Goal: Ask a question

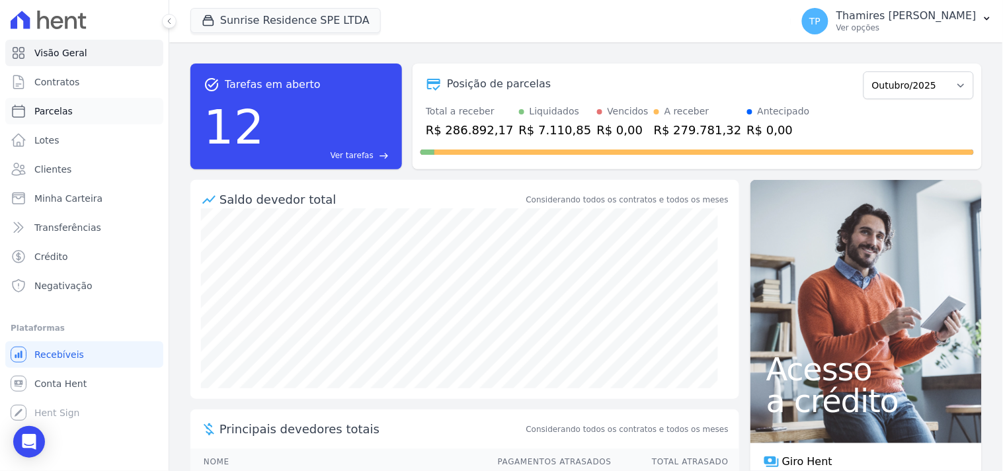
click at [106, 108] on link "Parcelas" at bounding box center [84, 111] width 158 height 26
select select
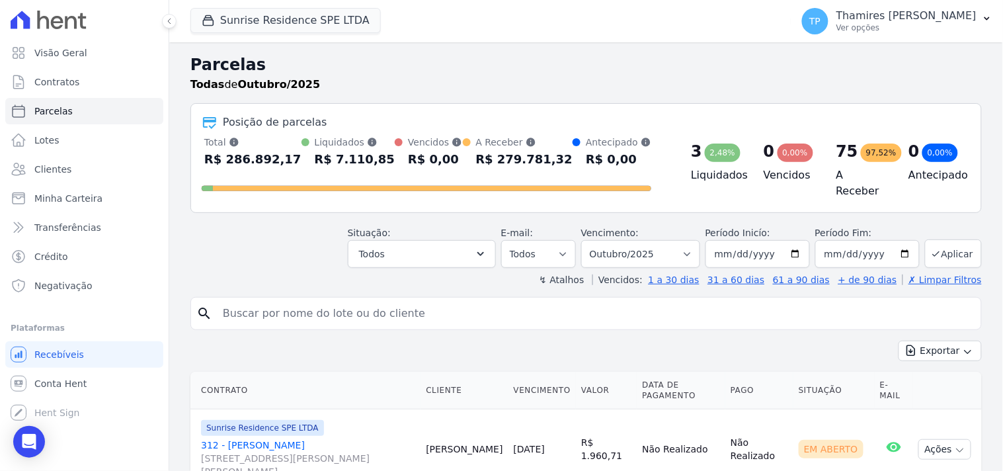
click at [352, 300] on input "search" at bounding box center [595, 313] width 761 height 26
type input "907"
select select
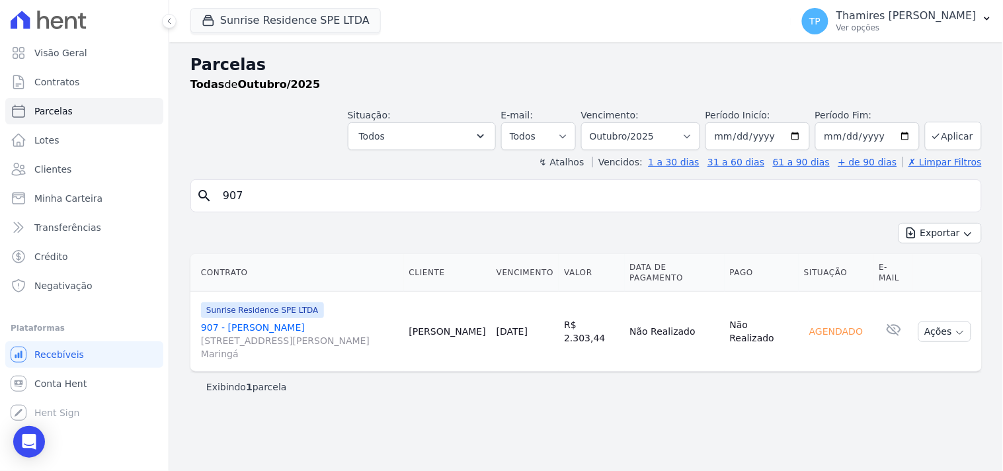
click at [270, 328] on link "907 - Franciane Ranzoni [STREET_ADDRESS][PERSON_NAME][PERSON_NAME]" at bounding box center [300, 341] width 198 height 40
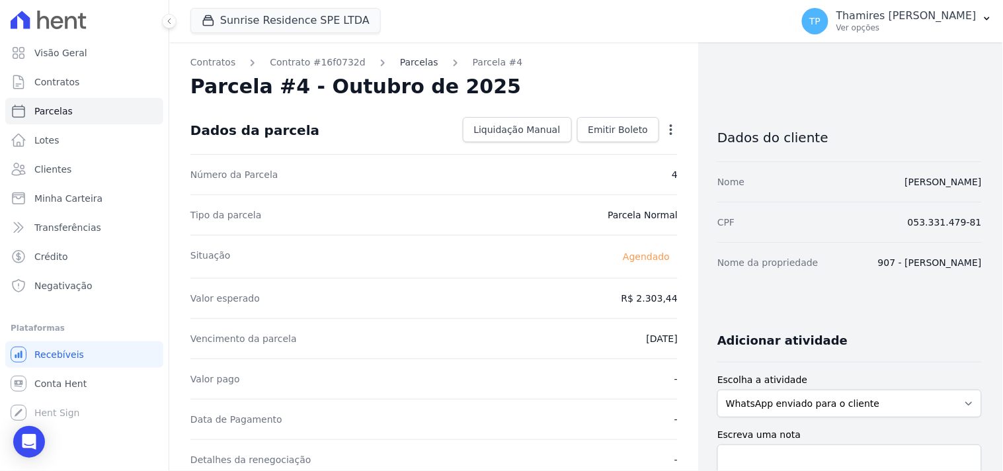
click at [404, 65] on link "Parcelas" at bounding box center [419, 63] width 38 height 14
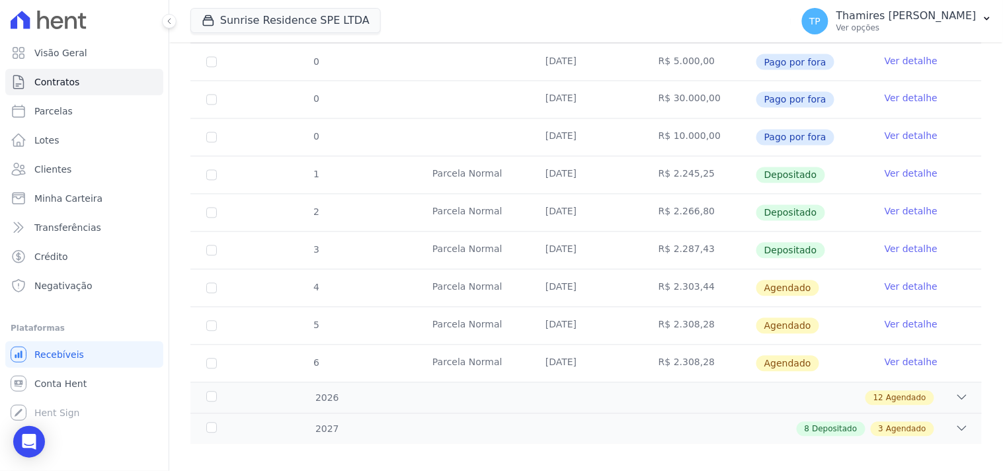
scroll to position [626, 0]
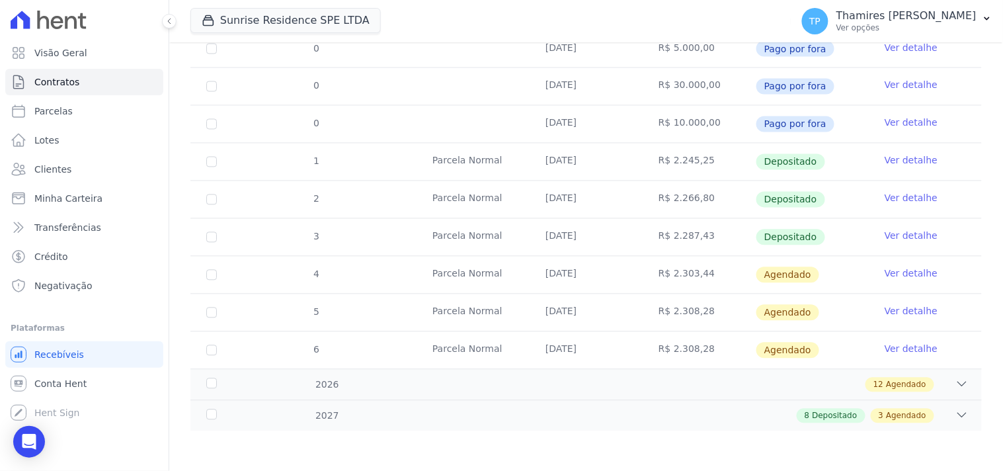
click at [897, 270] on link "Ver detalhe" at bounding box center [911, 273] width 53 height 13
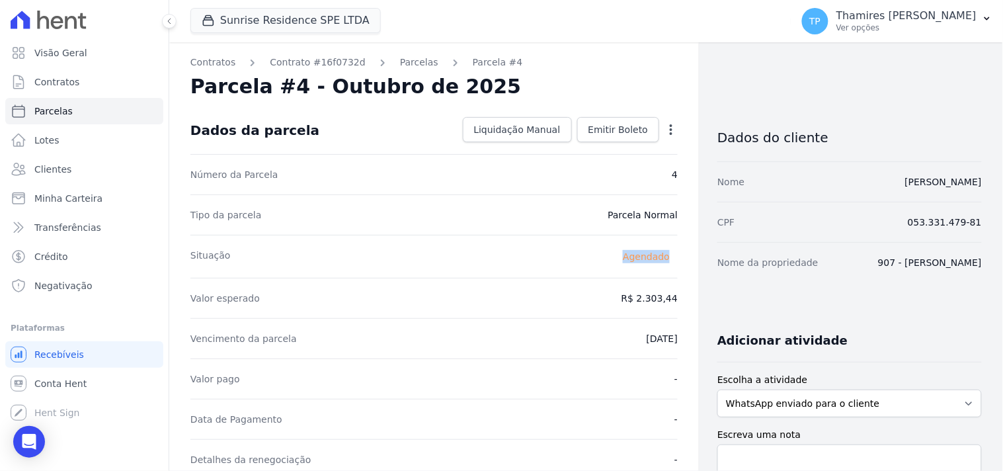
drag, startPoint x: 612, startPoint y: 250, endPoint x: 662, endPoint y: 250, distance: 50.3
click at [662, 250] on div "Agendado" at bounding box center [646, 257] width 63 height 16
click at [604, 132] on span "Emitir Boleto" at bounding box center [619, 129] width 60 height 13
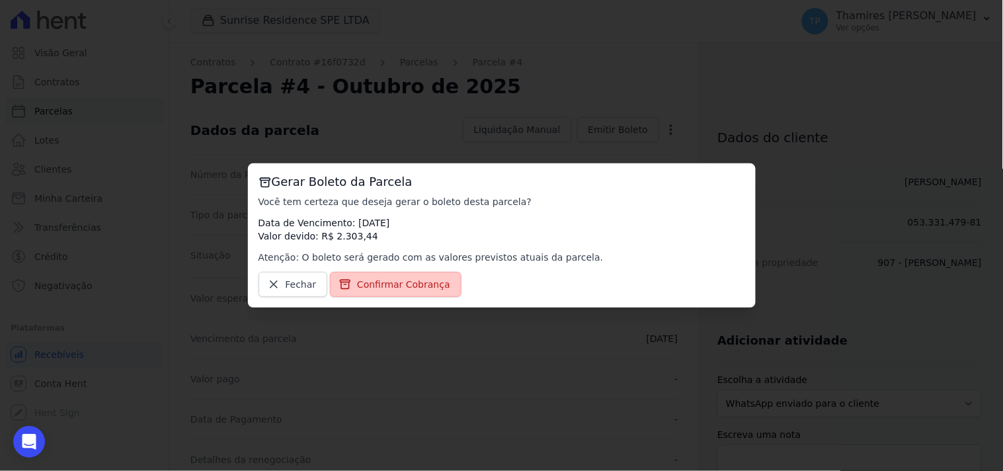
click at [415, 280] on span "Confirmar Cobrança" at bounding box center [403, 284] width 93 height 13
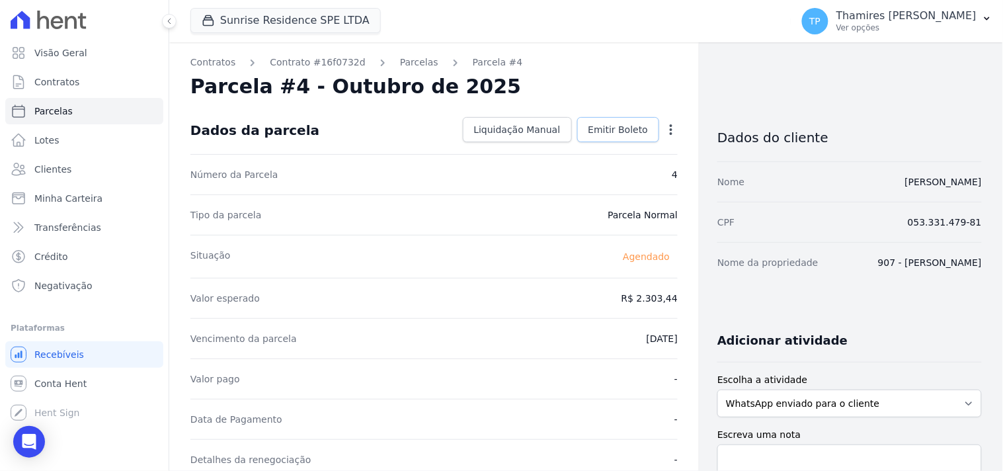
click at [598, 133] on span "Emitir Boleto" at bounding box center [619, 129] width 60 height 13
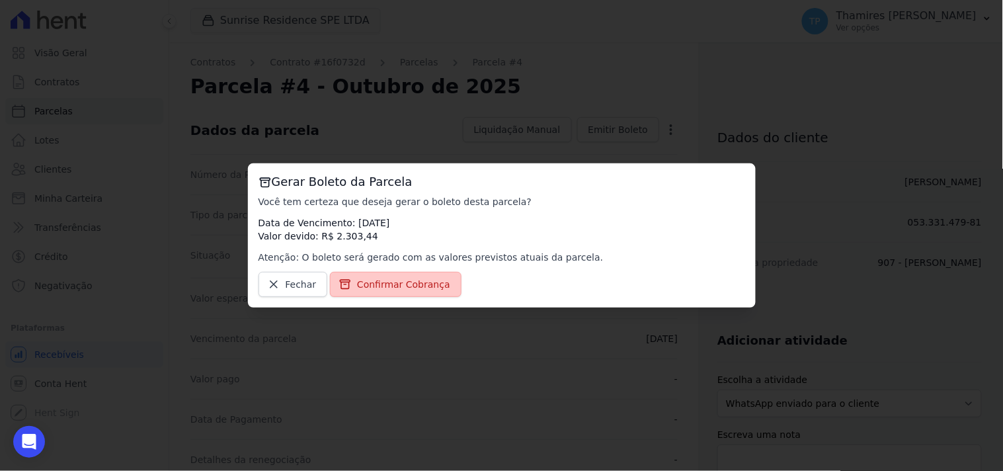
click at [415, 290] on span "Confirmar Cobrança" at bounding box center [403, 284] width 93 height 13
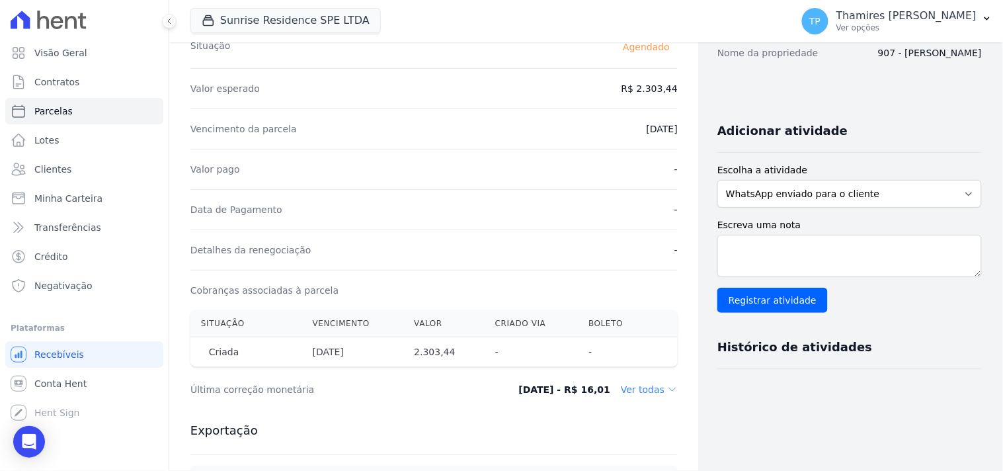
scroll to position [289, 0]
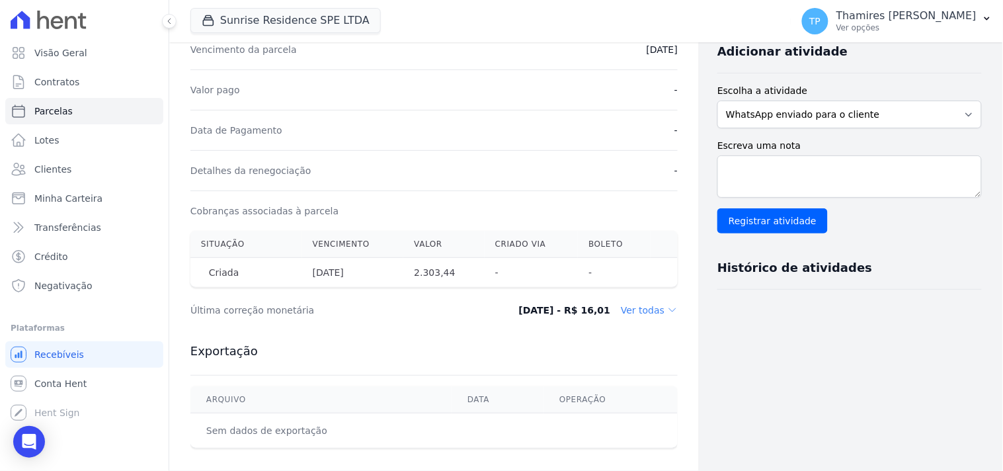
click at [639, 313] on dd "Ver todas" at bounding box center [649, 310] width 57 height 13
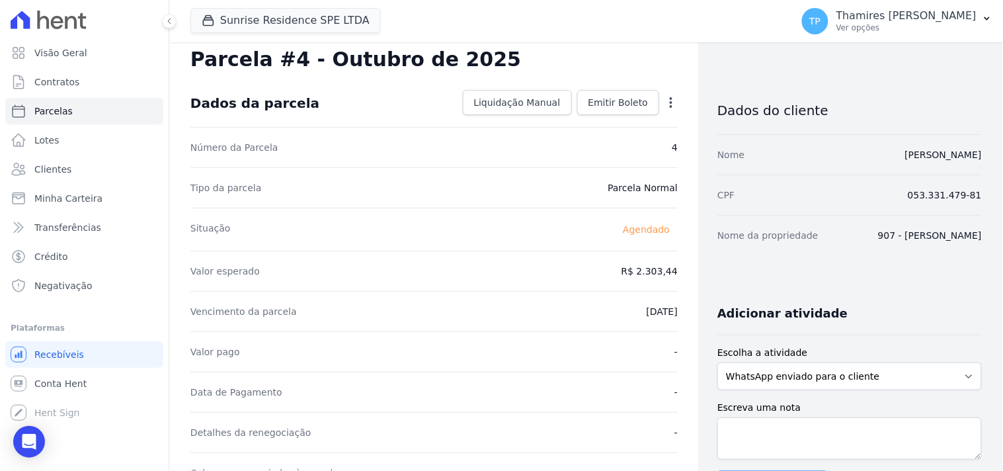
scroll to position [0, 0]
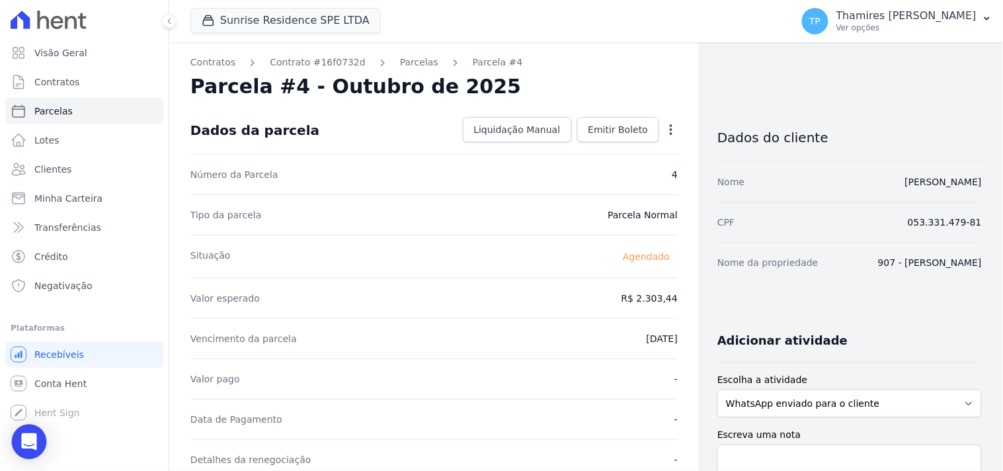
click at [16, 440] on div "Open Intercom Messenger" at bounding box center [29, 442] width 35 height 35
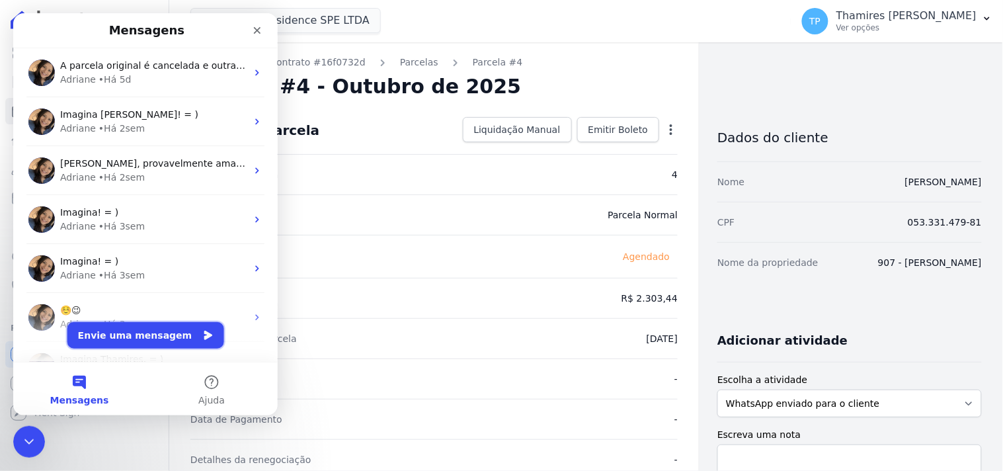
click at [156, 329] on button "Envie uma mensagem" at bounding box center [145, 334] width 157 height 26
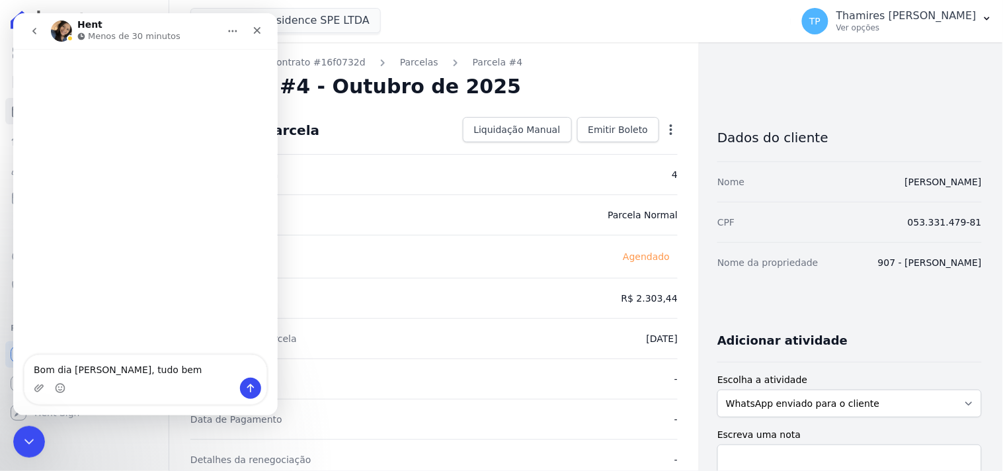
type textarea "Bom dia [PERSON_NAME], tudo bem?"
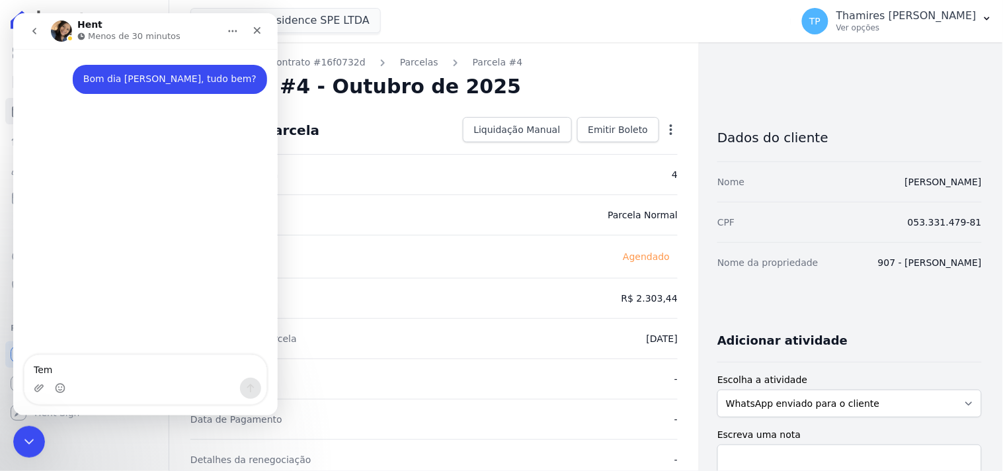
type textarea "Tem"
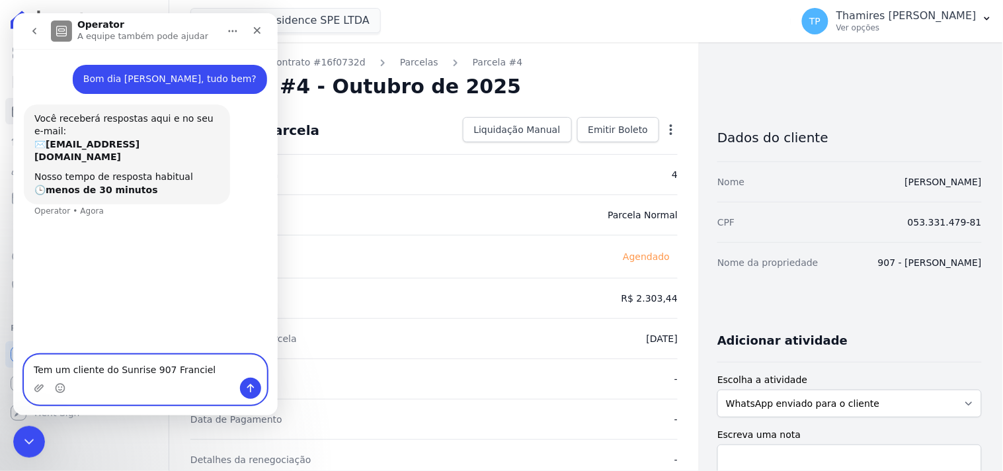
type textarea "Tem um cliente do Sunrise 907 Francieli"
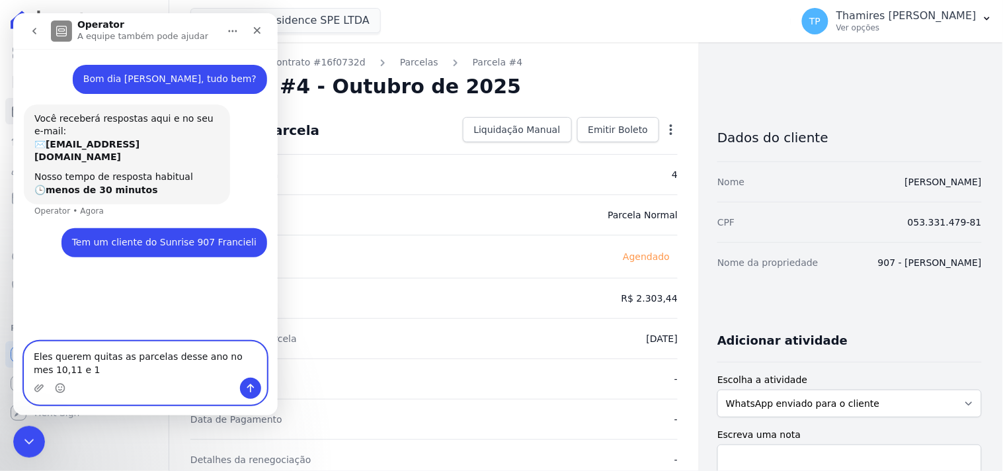
type textarea "Eles querem quitas as parcelas desse ano no mes 10,11 e 12"
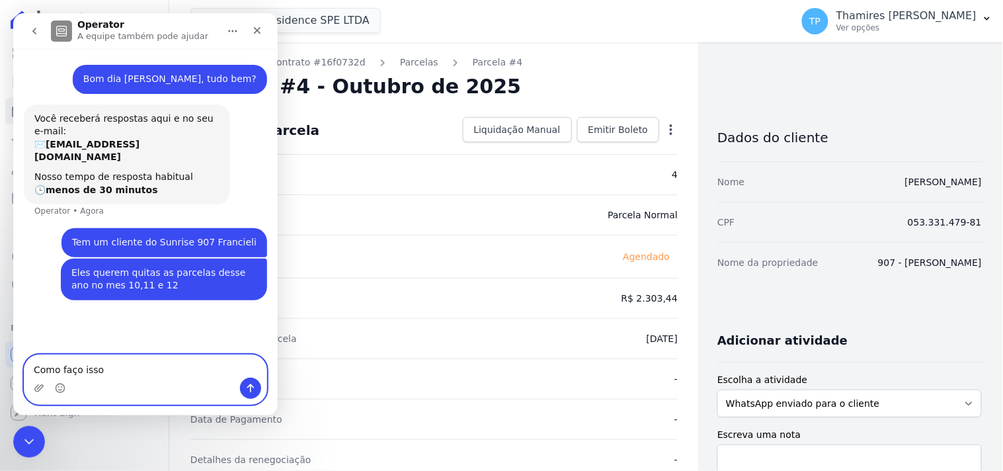
type textarea "Como faço isso?"
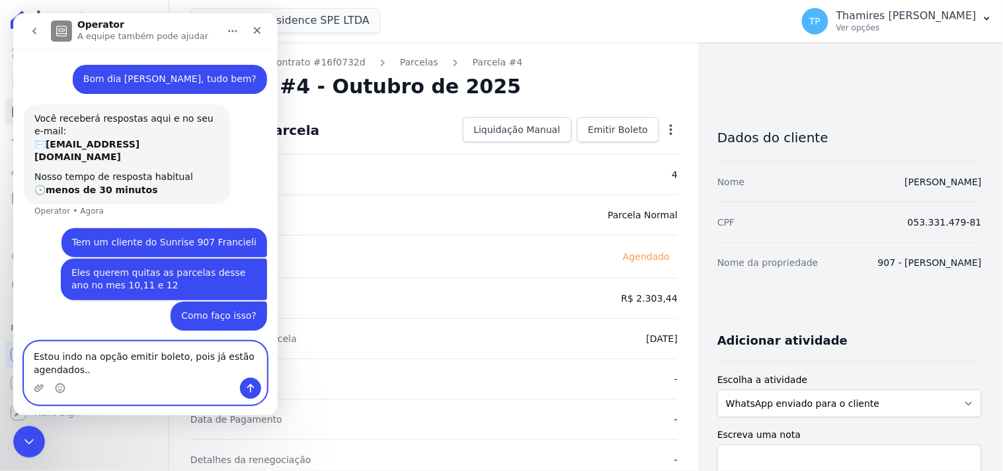
type textarea "Estou indo na opção emitir boleto, pois já estão agendados..."
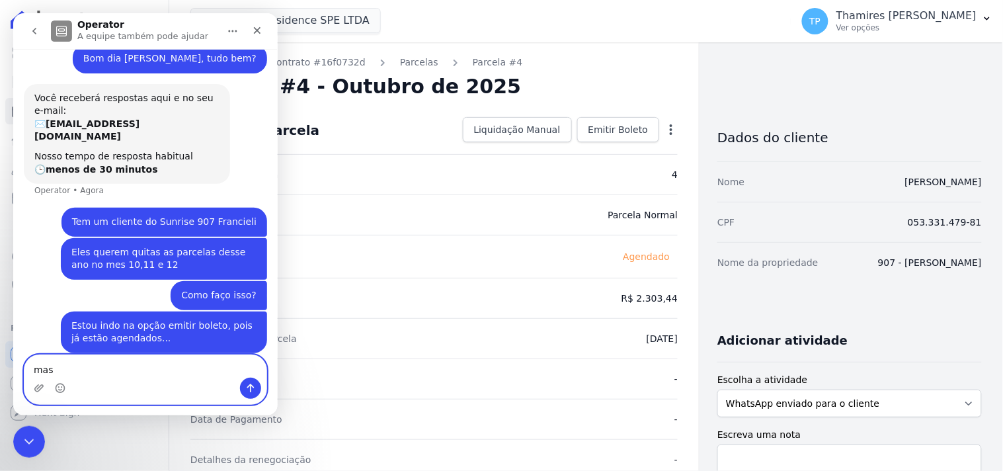
scroll to position [20, 0]
type textarea "mas não emite"
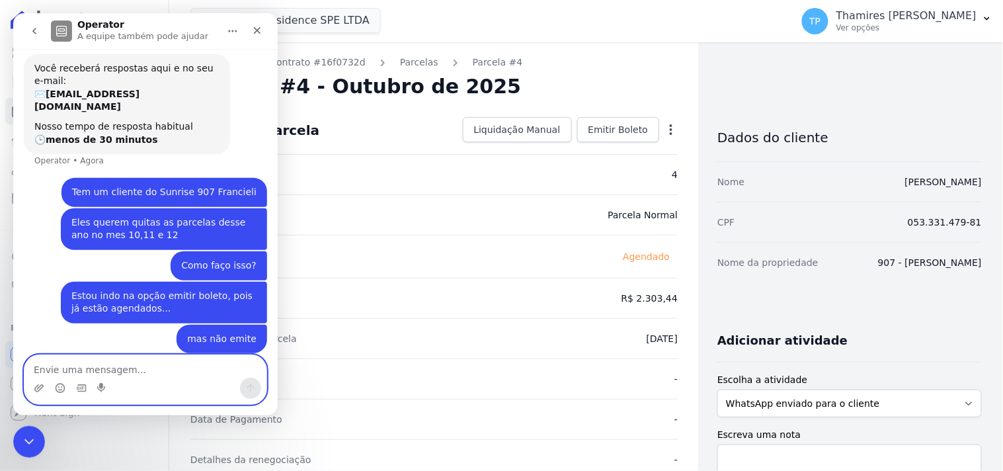
scroll to position [50, 0]
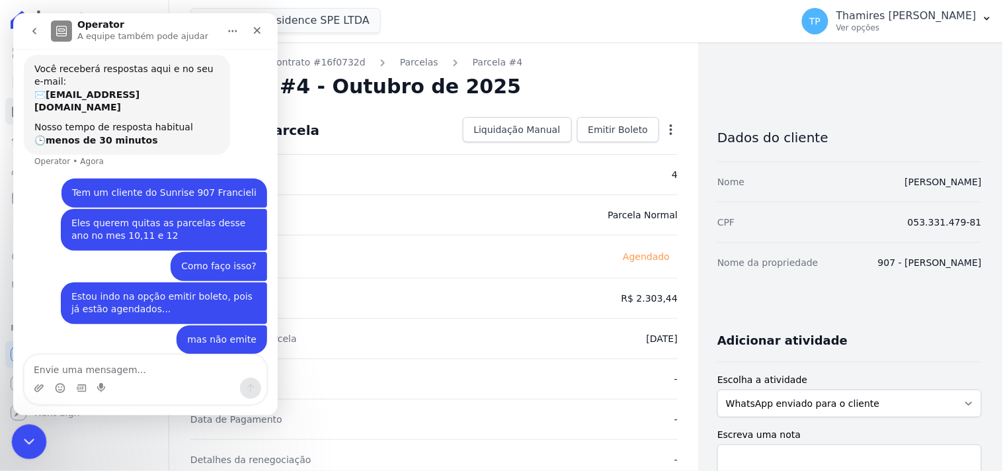
click at [25, 440] on icon "Encerramento do Messenger da Intercom" at bounding box center [26, 439] width 9 height 5
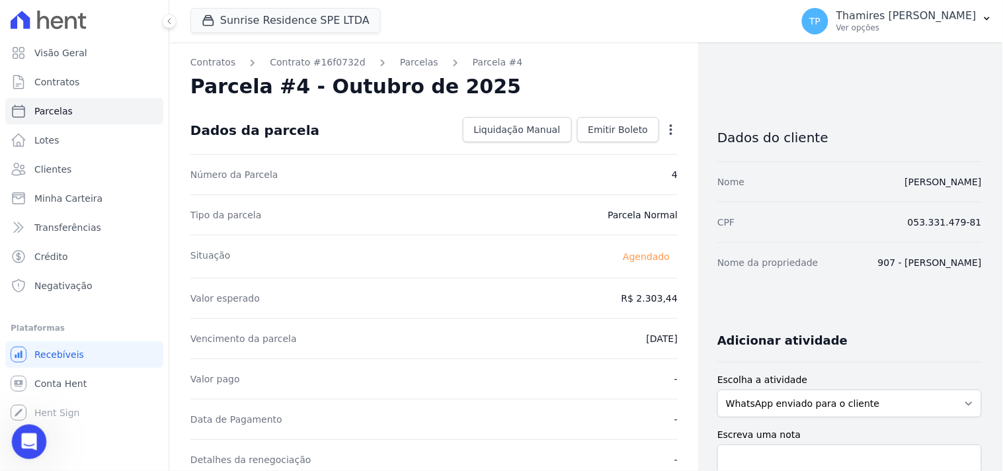
click at [26, 432] on icon "Abertura do Messenger da Intercom" at bounding box center [28, 440] width 22 height 22
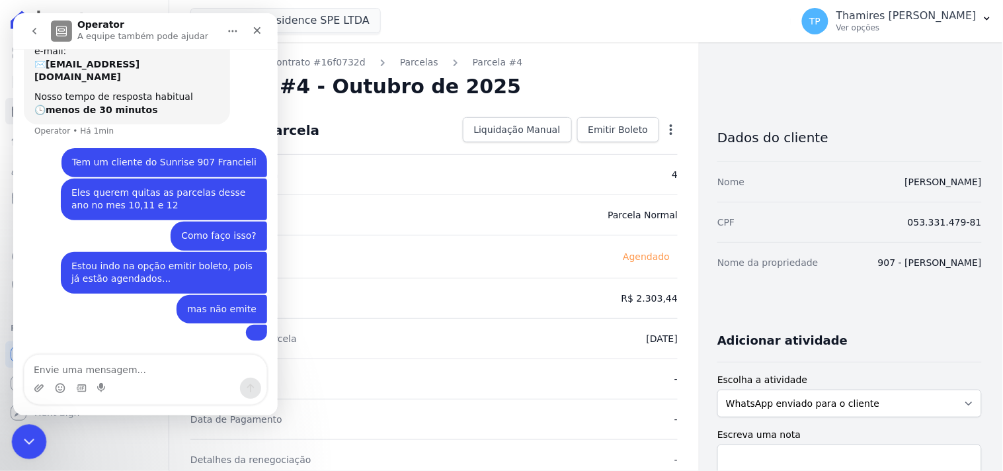
scroll to position [174, 0]
click at [30, 432] on icon "Encerramento do Messenger da Intercom" at bounding box center [27, 440] width 16 height 16
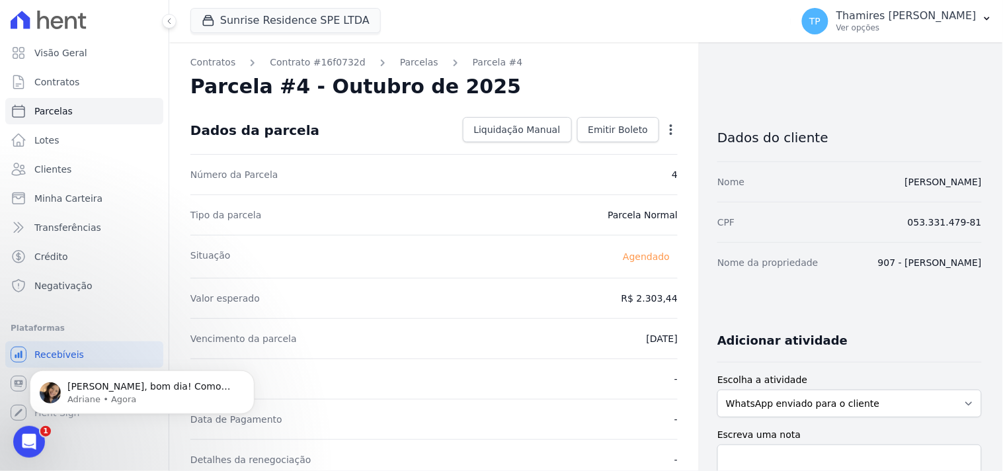
scroll to position [358, 0]
